Goal: Check status: Check status

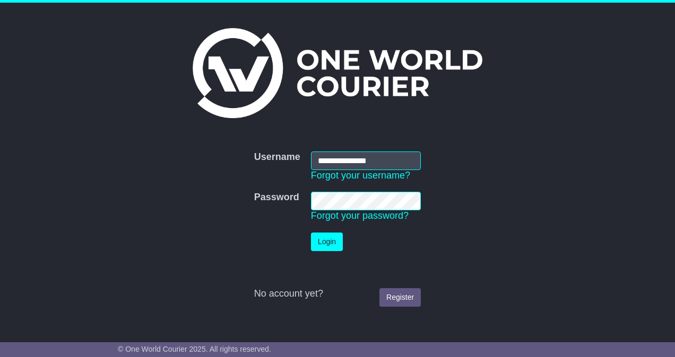
click at [311, 233] on button "Login" at bounding box center [327, 242] width 32 height 19
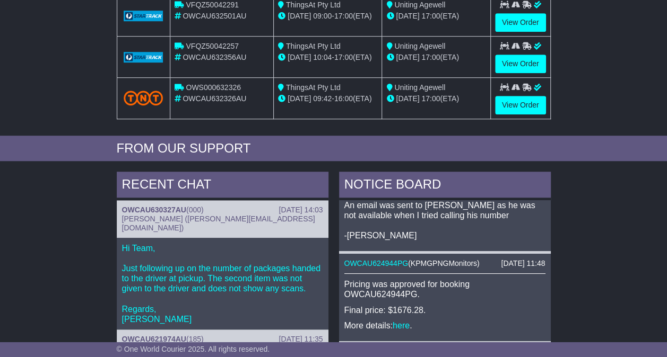
scroll to position [45, 0]
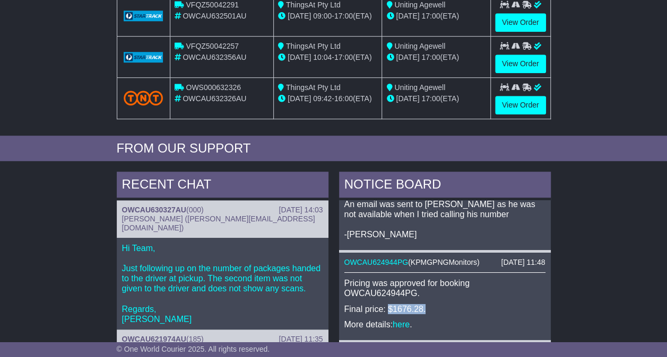
drag, startPoint x: 425, startPoint y: 294, endPoint x: 386, endPoint y: 293, distance: 39.3
click at [386, 304] on p "Final price: $1676.28." at bounding box center [444, 309] width 201 height 10
drag, startPoint x: 386, startPoint y: 293, endPoint x: 428, endPoint y: 299, distance: 42.8
click at [428, 304] on p "Final price: $1676.28." at bounding box center [444, 309] width 201 height 10
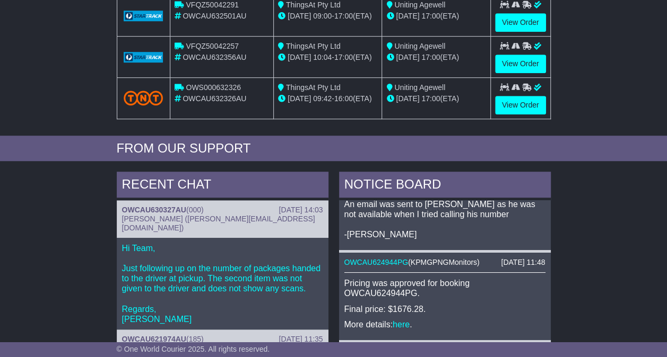
click at [428, 304] on p "Final price: $1676.28." at bounding box center [444, 309] width 201 height 10
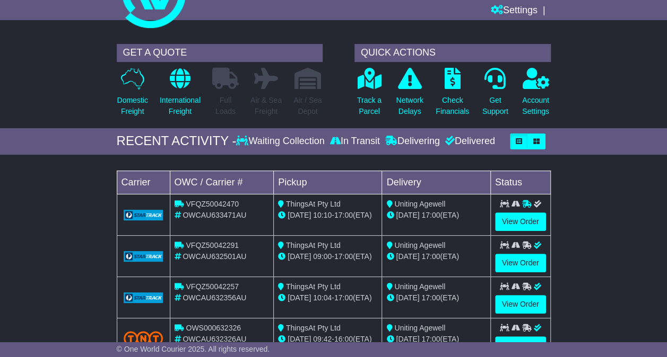
scroll to position [0, 0]
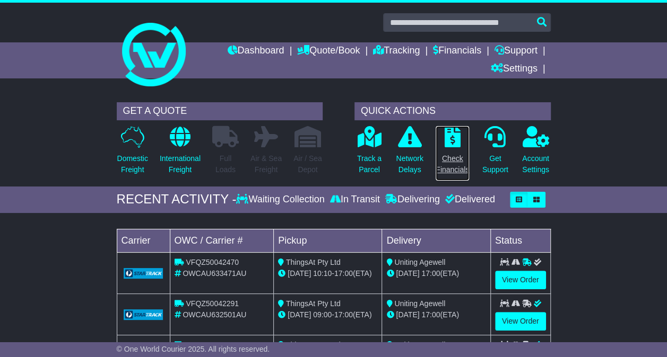
click at [447, 162] on p "Check Financials" at bounding box center [451, 164] width 33 height 22
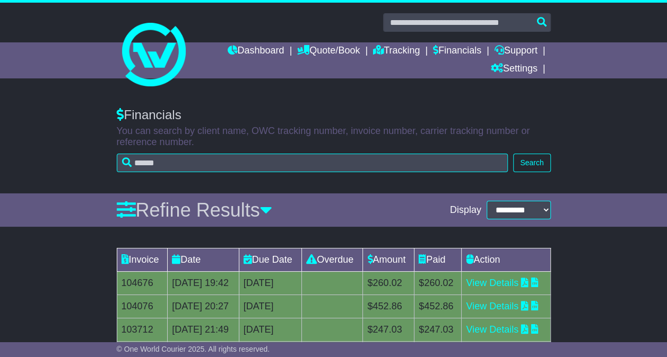
click at [130, 226] on div "**********" at bounding box center [333, 210] width 444 height 33
click at [123, 205] on icon at bounding box center [126, 209] width 19 height 19
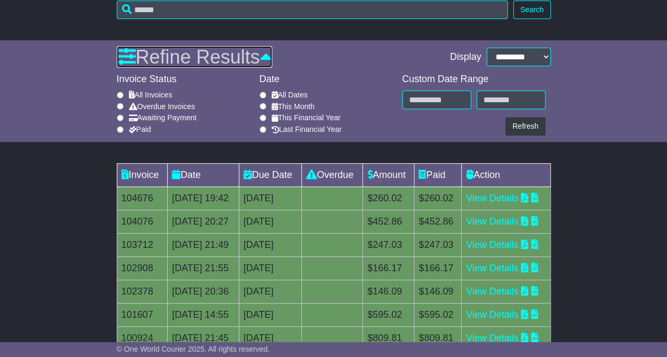
scroll to position [153, 0]
click at [127, 53] on icon at bounding box center [126, 57] width 19 height 19
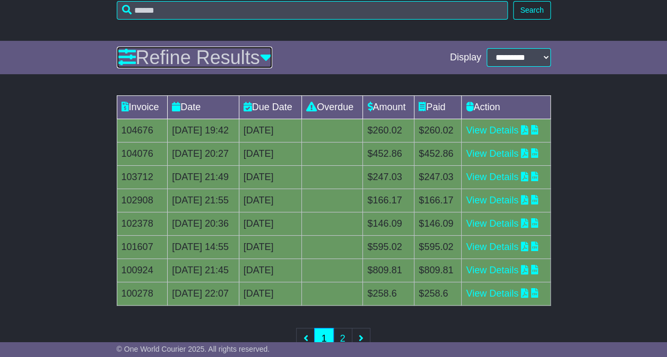
click at [127, 53] on icon at bounding box center [126, 57] width 19 height 19
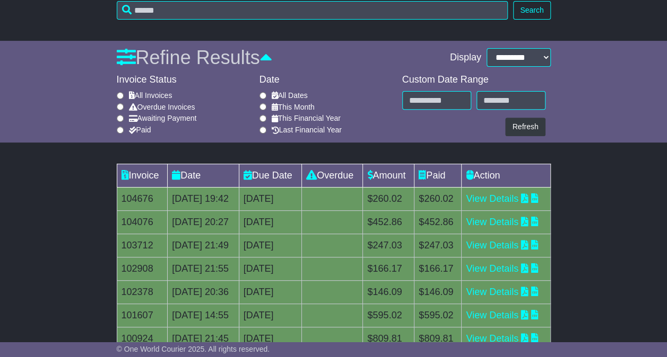
click at [144, 77] on div "Invoice Status" at bounding box center [185, 80] width 137 height 12
click at [185, 78] on div "Invoice Status" at bounding box center [185, 80] width 137 height 12
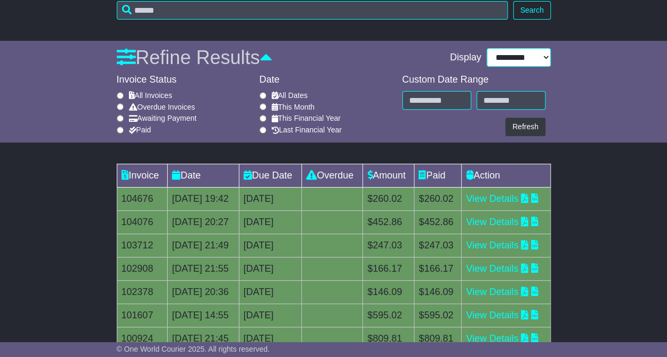
click at [536, 55] on select "**********" at bounding box center [518, 57] width 64 height 19
select select "**"
click at [493, 67] on select "**********" at bounding box center [518, 57] width 64 height 19
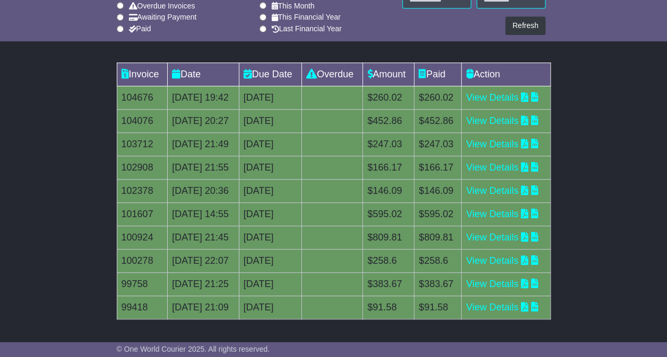
scroll to position [0, 0]
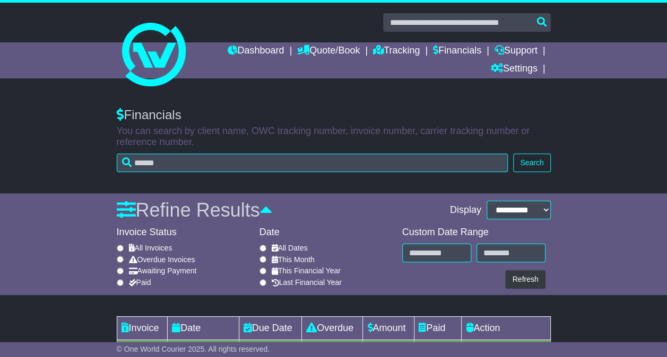
drag, startPoint x: 660, startPoint y: 4, endPoint x: 353, endPoint y: 106, distance: 323.2
click at [353, 106] on div "Financials You can search by client name, OWC tracking number, invoice number, …" at bounding box center [333, 137] width 444 height 81
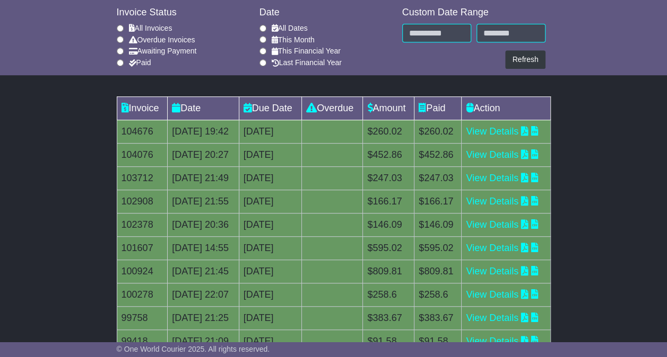
scroll to position [219, 0]
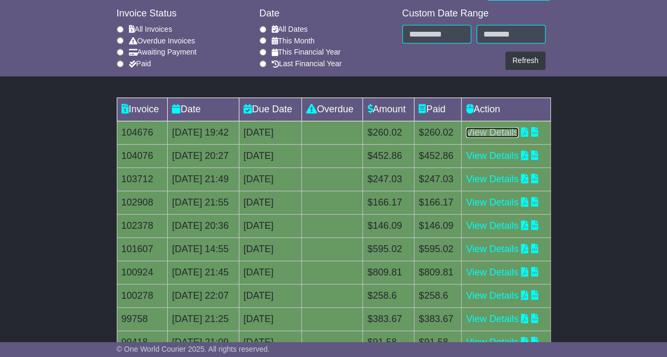
click at [515, 138] on link "View Details" at bounding box center [492, 132] width 53 height 11
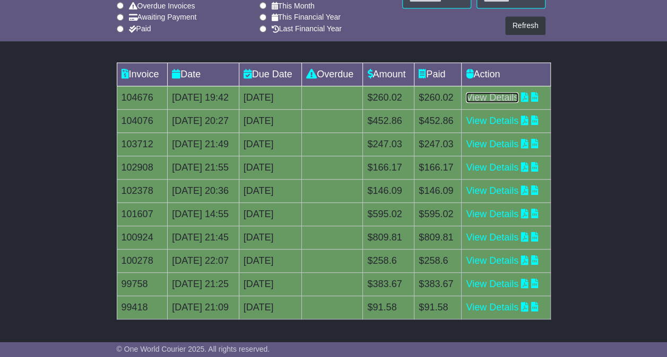
scroll to position [293, 0]
click at [518, 220] on link "View Details" at bounding box center [492, 214] width 53 height 11
click at [505, 139] on link "View Details" at bounding box center [492, 144] width 53 height 11
click at [518, 92] on link "View Details" at bounding box center [492, 97] width 53 height 11
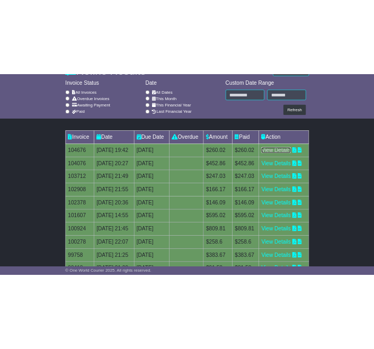
scroll to position [217, 0]
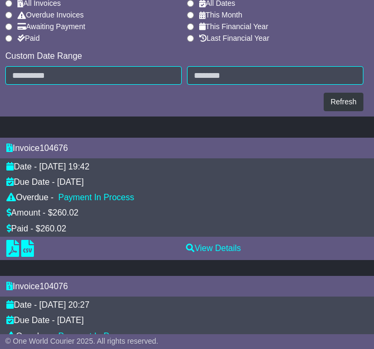
click at [81, 181] on div "14th August 2025" at bounding box center [70, 182] width 27 height 10
drag, startPoint x: 55, startPoint y: 181, endPoint x: 133, endPoint y: 186, distance: 78.1
click at [133, 186] on div "Due Date - 14th August 2025" at bounding box center [187, 182] width 372 height 10
click at [203, 177] on div "Due Date - 14th August 2025" at bounding box center [187, 182] width 372 height 10
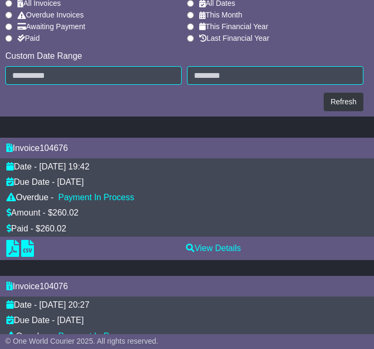
scroll to position [0, 0]
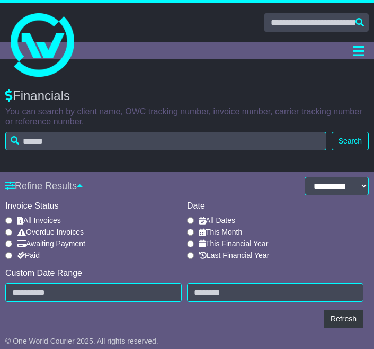
click at [327, 221] on div "All Dates" at bounding box center [275, 220] width 177 height 9
click at [268, 241] on label "This Financial Year" at bounding box center [233, 244] width 69 height 9
click at [254, 241] on label "This Financial Year" at bounding box center [233, 244] width 69 height 9
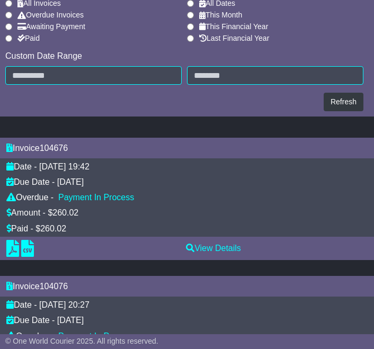
scroll to position [222, 0]
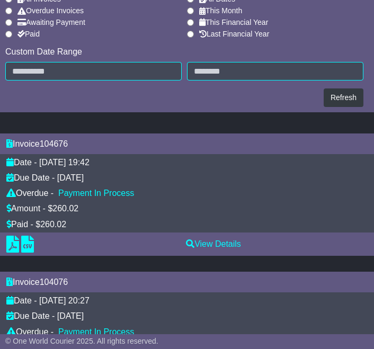
click at [115, 194] on div "Payment In Process" at bounding box center [96, 193] width 76 height 10
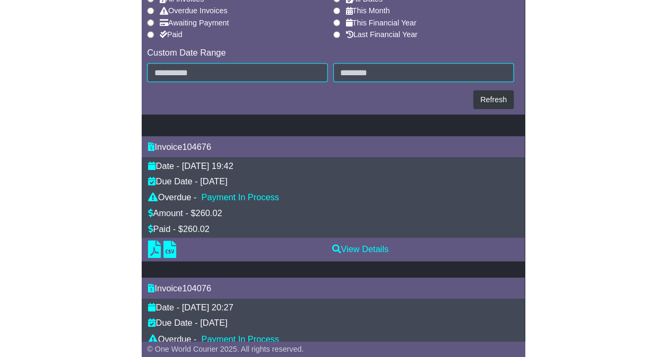
scroll to position [0, 0]
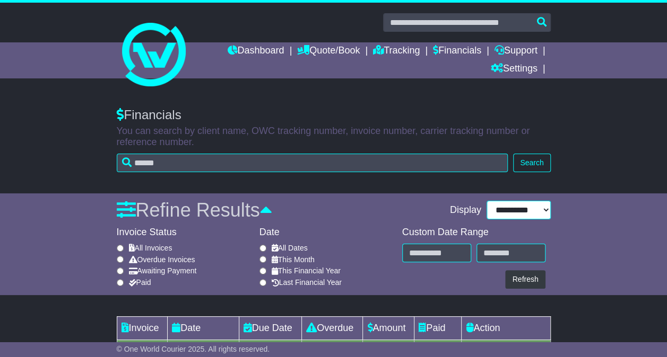
click at [531, 206] on select "**********" at bounding box center [518, 210] width 64 height 19
click at [658, 197] on div "**********" at bounding box center [333, 245] width 667 height 102
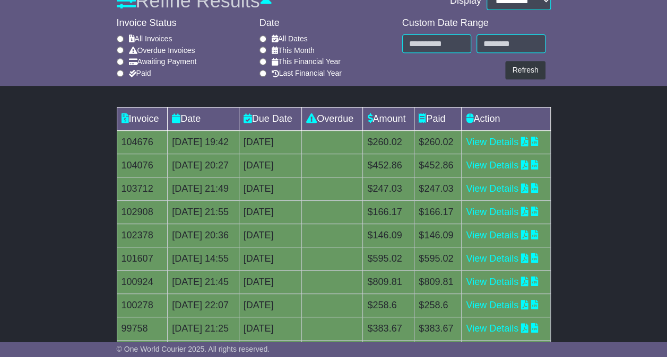
scroll to position [209, 0]
click at [491, 119] on td "Action" at bounding box center [505, 119] width 89 height 23
click at [126, 119] on icon at bounding box center [124, 119] width 7 height 10
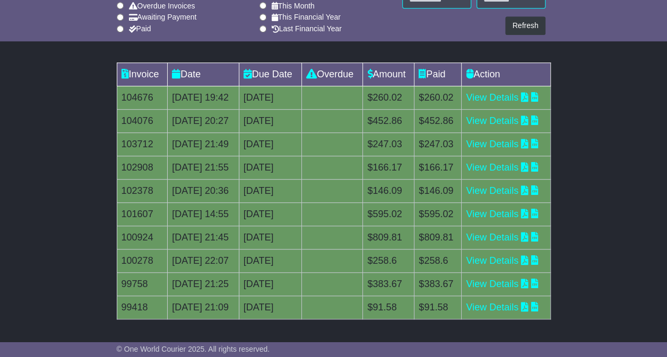
scroll to position [337, 0]
click at [505, 92] on link "View Details" at bounding box center [492, 97] width 53 height 11
click at [509, 92] on link "View Details" at bounding box center [492, 97] width 53 height 11
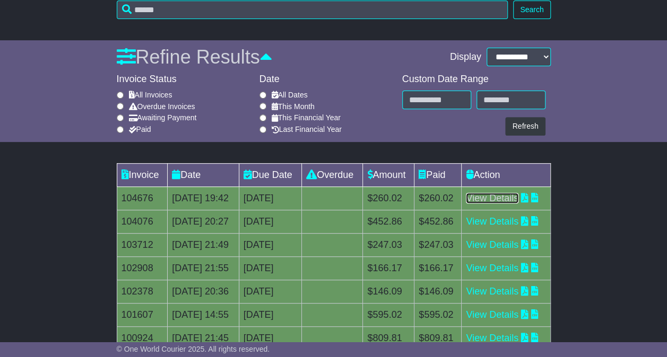
scroll to position [153, 0]
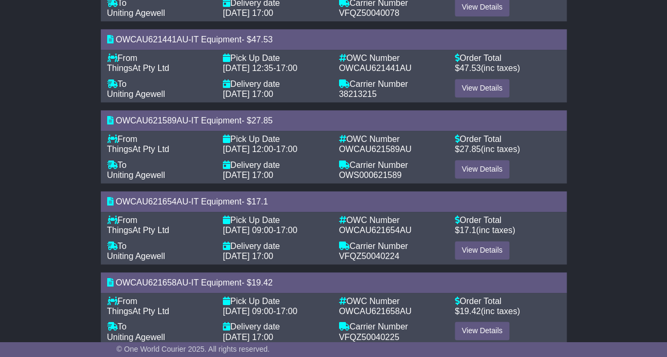
scroll to position [676, 0]
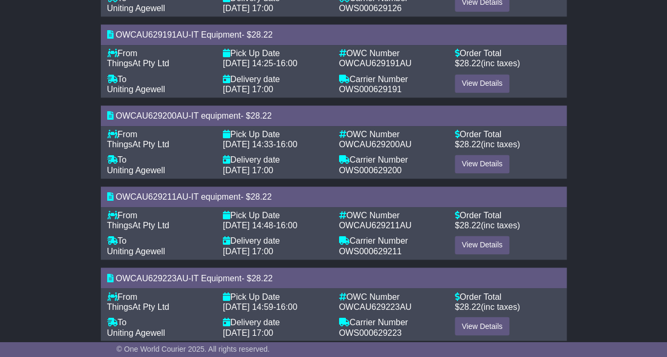
scroll to position [757, 0]
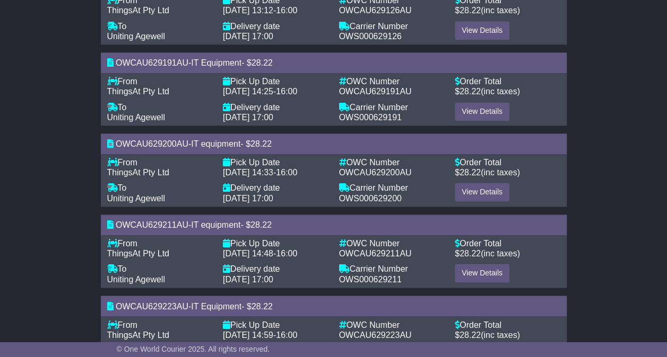
scroll to position [757, 0]
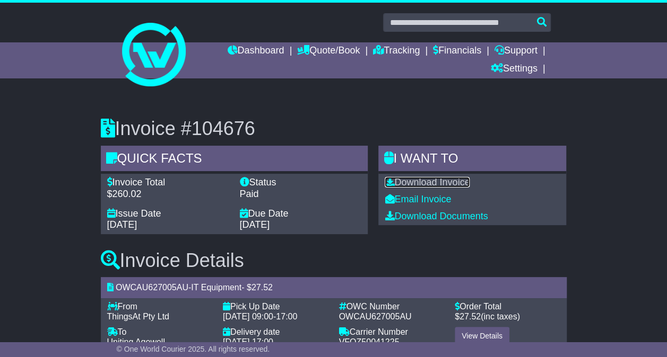
click at [410, 187] on link "Download Invoice" at bounding box center [426, 182] width 85 height 11
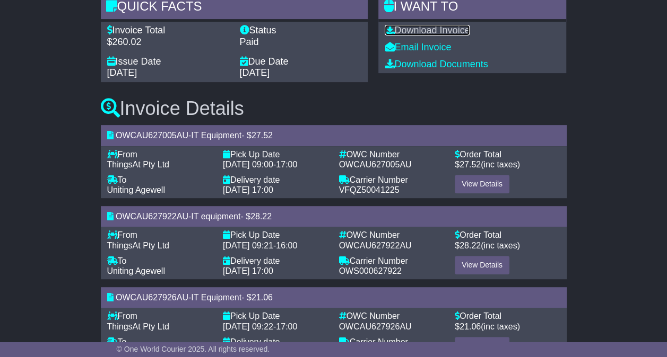
scroll to position [153, 0]
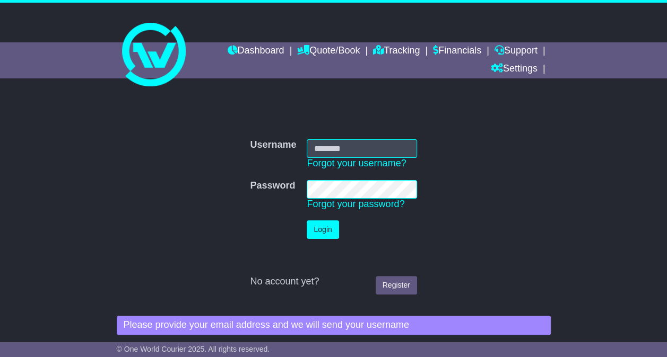
click at [353, 151] on input "Username" at bounding box center [362, 148] width 110 height 19
type input "**********"
click at [329, 237] on button "Login" at bounding box center [323, 230] width 32 height 19
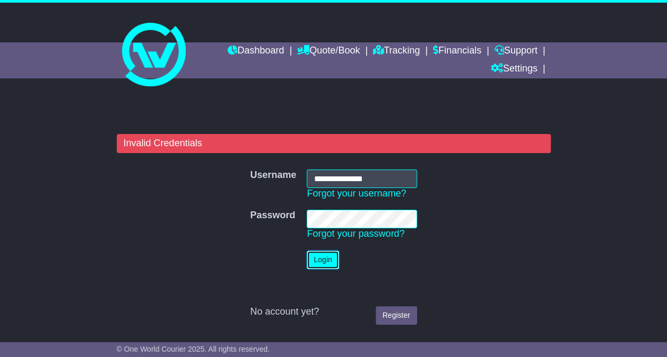
click at [320, 262] on button "Login" at bounding box center [323, 260] width 32 height 19
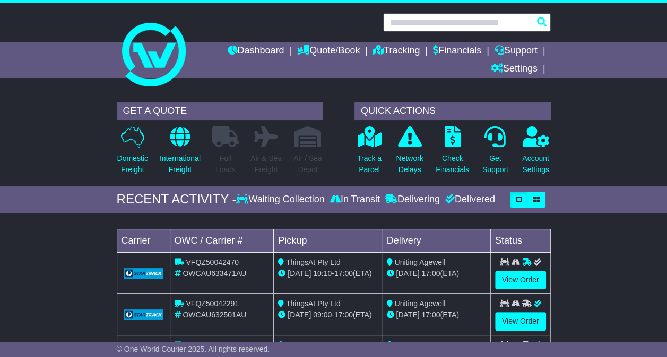
click at [434, 22] on input "text" at bounding box center [467, 22] width 168 height 19
paste input "**********"
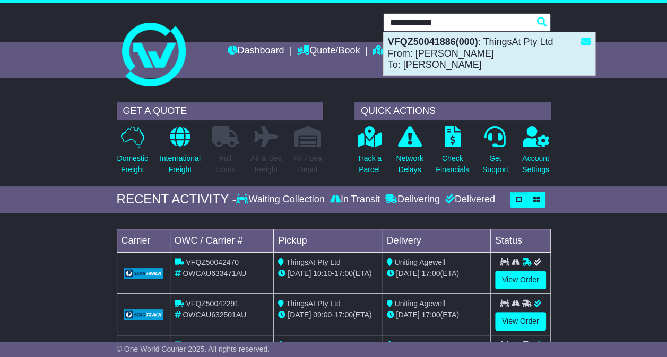
click at [458, 53] on div "VFQZ50041886(000) : ThingsAt Pty Ltd From: Betty Burn To: Matrice Wheeler" at bounding box center [488, 53] width 211 height 43
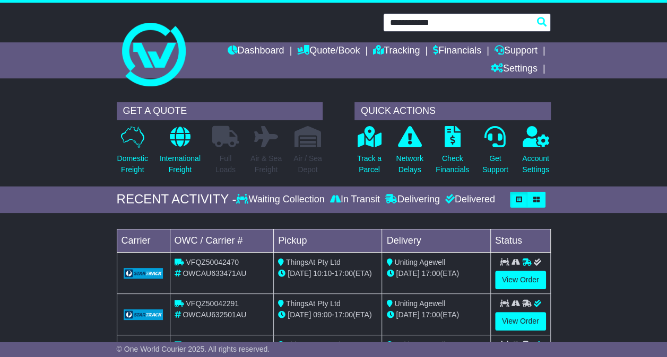
type input "**********"
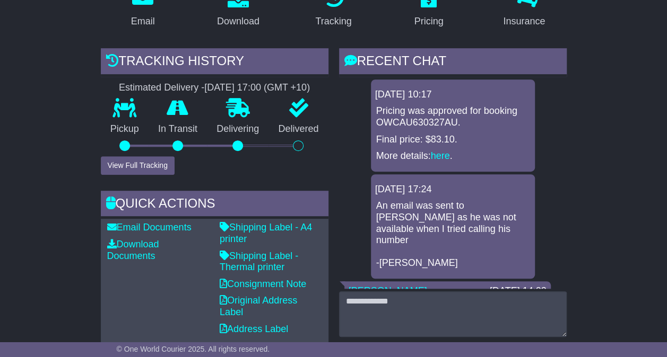
scroll to position [228, 0]
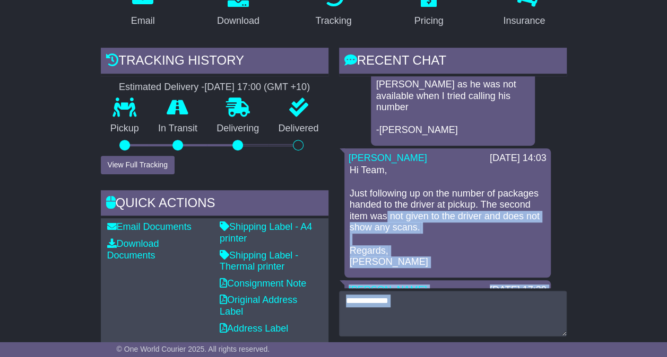
drag, startPoint x: 0, startPoint y: 0, endPoint x: 377, endPoint y: 344, distance: 510.1
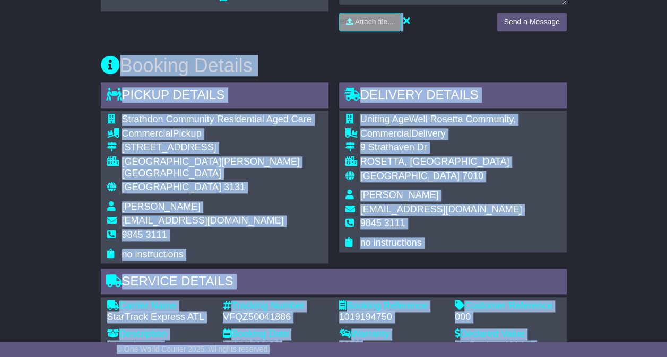
scroll to position [561, 0]
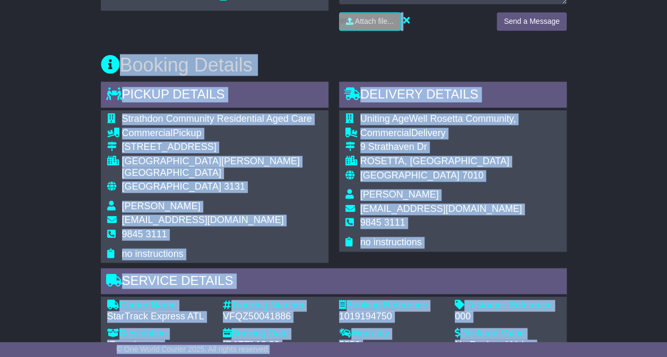
click at [598, 212] on div "Email Download Tracking Pricing Insurance" at bounding box center [333, 218] width 667 height 1148
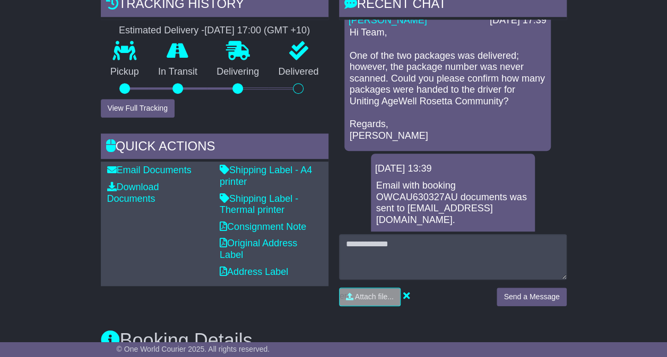
scroll to position [0, 0]
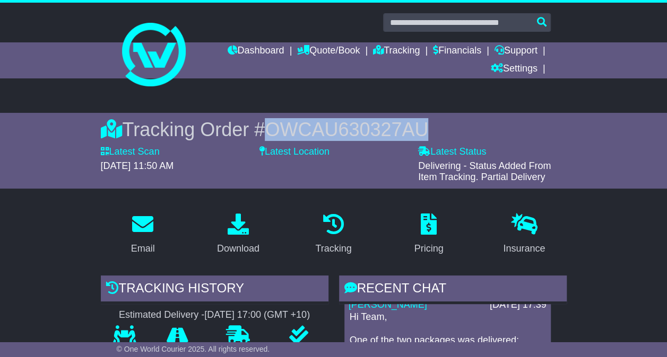
drag, startPoint x: 423, startPoint y: 127, endPoint x: 270, endPoint y: 127, distance: 152.7
click at [270, 127] on div "Tracking Order # OWCAU630327AU" at bounding box center [334, 129] width 466 height 23
copy span "OWCAU630327AU"
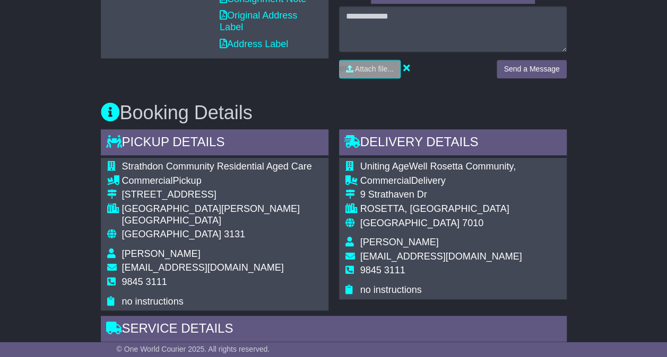
scroll to position [513, 0]
click at [652, 69] on div "Email Download Tracking Pricing Insurance" at bounding box center [333, 265] width 667 height 1148
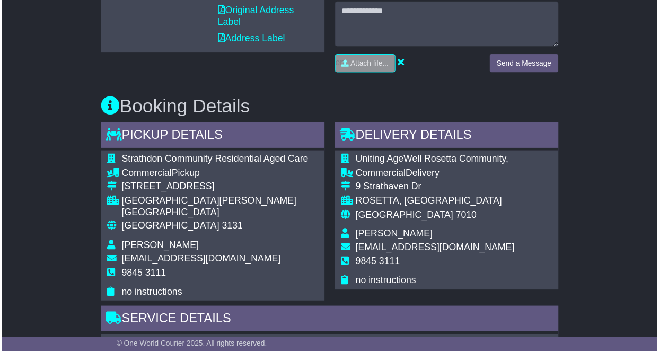
scroll to position [518, 0]
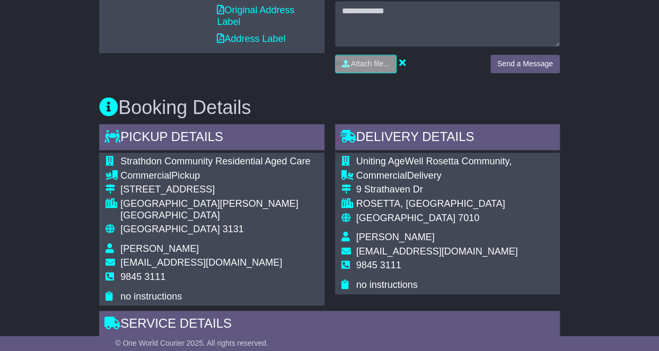
click at [649, 107] on div "Email Download Tracking Pricing Insurance" at bounding box center [329, 261] width 659 height 1148
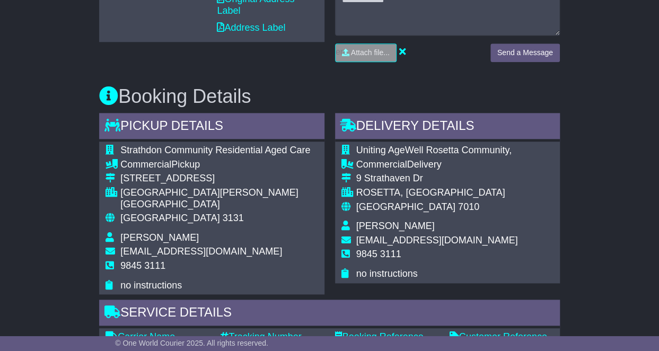
scroll to position [531, 0]
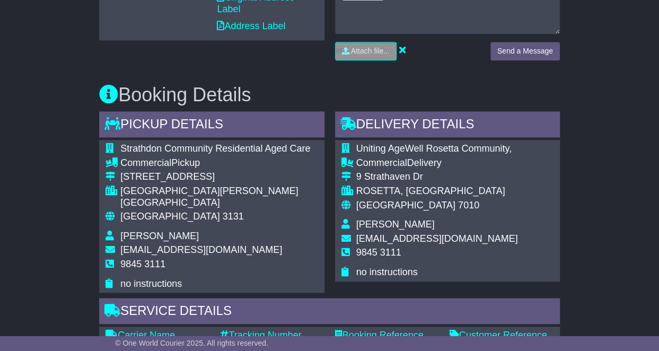
click at [647, 128] on div "Email Download Tracking Pricing Insurance" at bounding box center [329, 248] width 659 height 1148
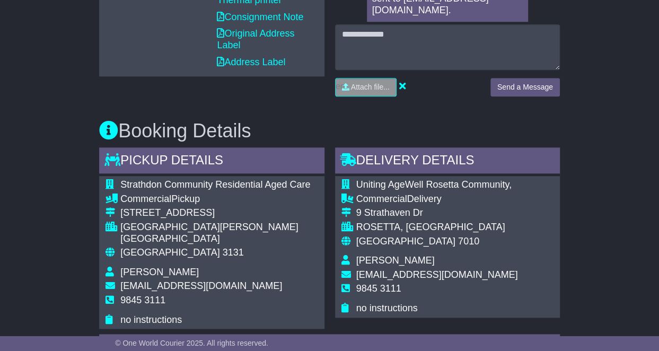
scroll to position [495, 0]
click at [645, 94] on div "Email Download Tracking Pricing Insurance" at bounding box center [329, 283] width 659 height 1148
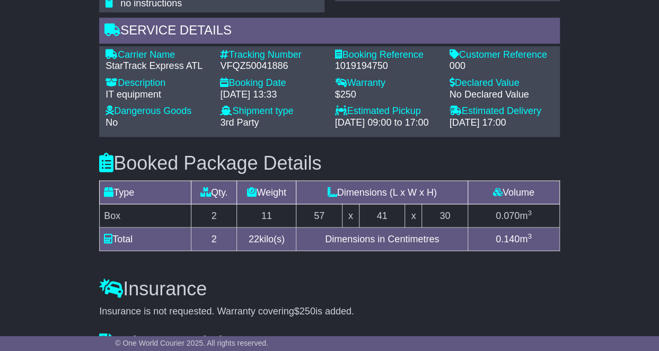
scroll to position [812, 0]
